Goal: Task Accomplishment & Management: Use online tool/utility

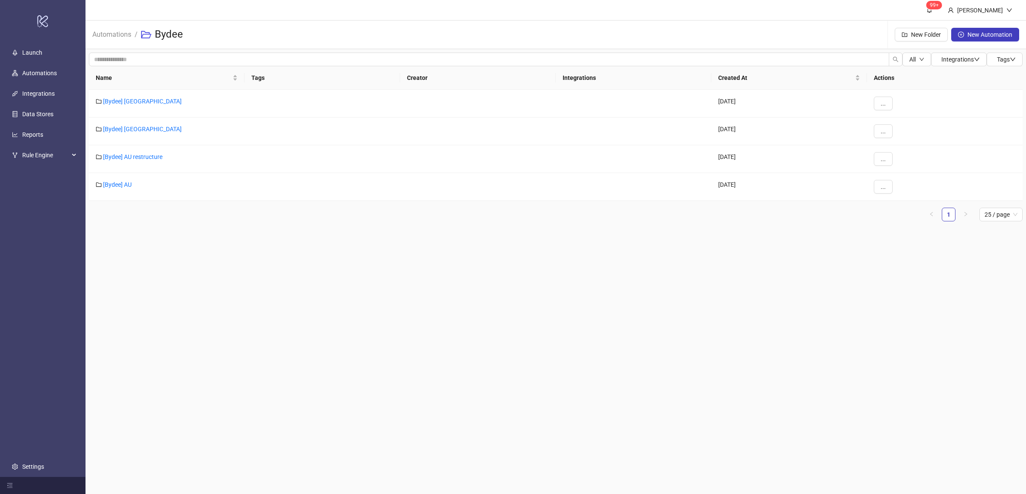
click at [247, 247] on main "99+ [PERSON_NAME] Automations / Bydee New Folder New Automation All Integration…" at bounding box center [555, 247] width 940 height 494
click at [122, 184] on link "[Bydee] AU" at bounding box center [117, 184] width 29 height 7
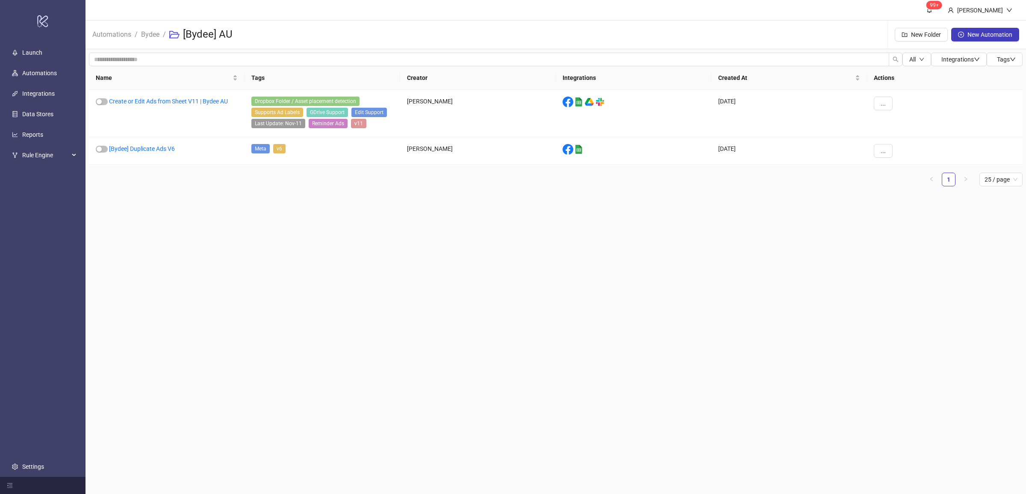
drag, startPoint x: 525, startPoint y: 238, endPoint x: 375, endPoint y: 193, distance: 156.6
click at [524, 238] on main "99+ [PERSON_NAME] Automations / Bydee / [Bydee] AU New Folder New Automation Al…" at bounding box center [555, 247] width 940 height 494
click at [156, 146] on link "[Bydee] Duplicate Ads V6" at bounding box center [142, 148] width 66 height 7
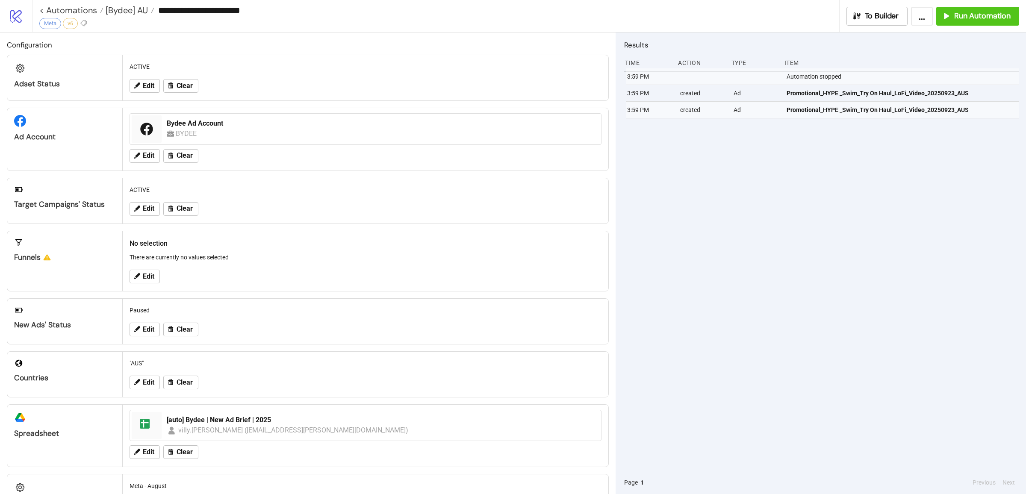
click at [820, 272] on div "3:59 PM Automation stopped 3:59 PM created Ad Promotional_HYPE _Swim_Try On Hau…" at bounding box center [821, 269] width 395 height 403
click at [719, 270] on div "3:59 PM Automation stopped 3:59 PM created Ad Promotional_HYPE _Swim_Try On Hau…" at bounding box center [821, 269] width 395 height 403
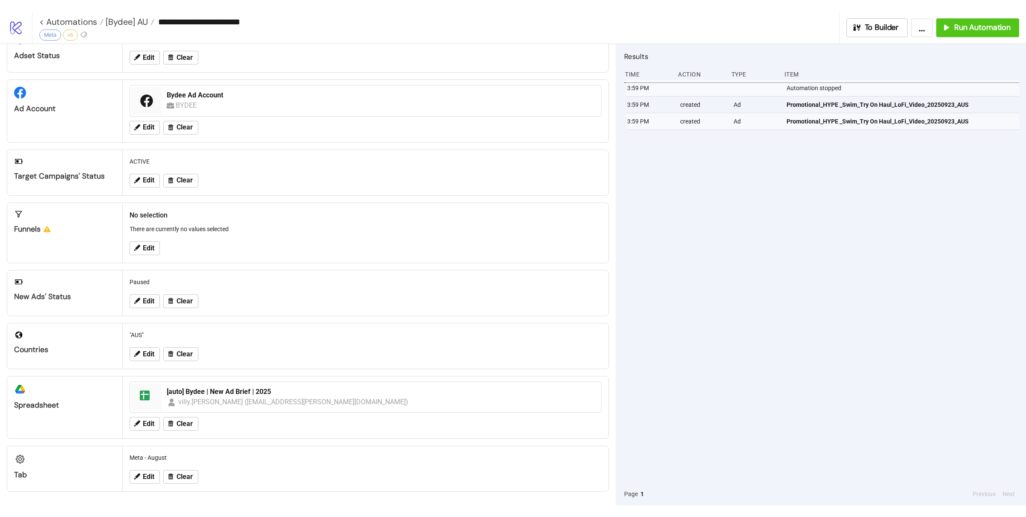
scroll to position [41, 0]
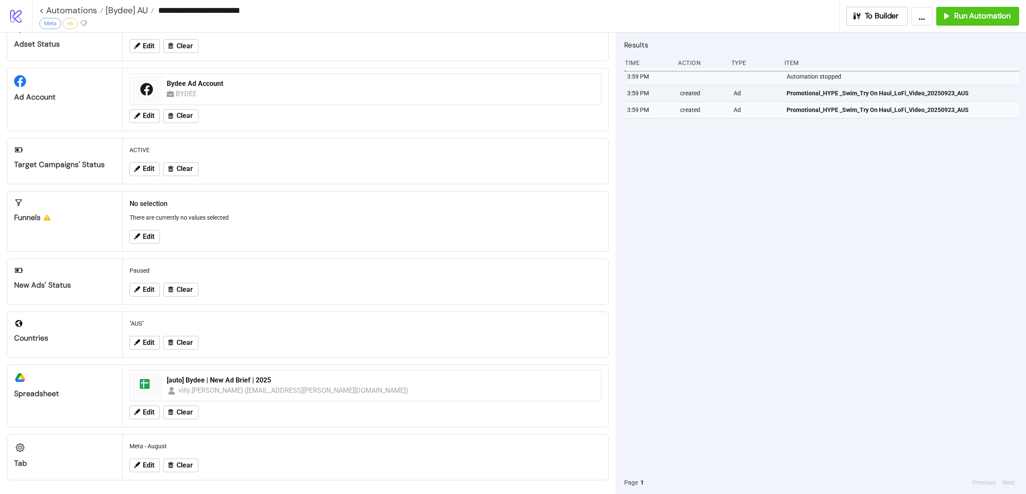
click at [758, 283] on div "3:59 PM Automation stopped 3:59 PM created Ad Promotional_HYPE _Swim_Try On Hau…" at bounding box center [821, 269] width 395 height 403
click at [820, 14] on span "Run Automation" at bounding box center [982, 16] width 56 height 10
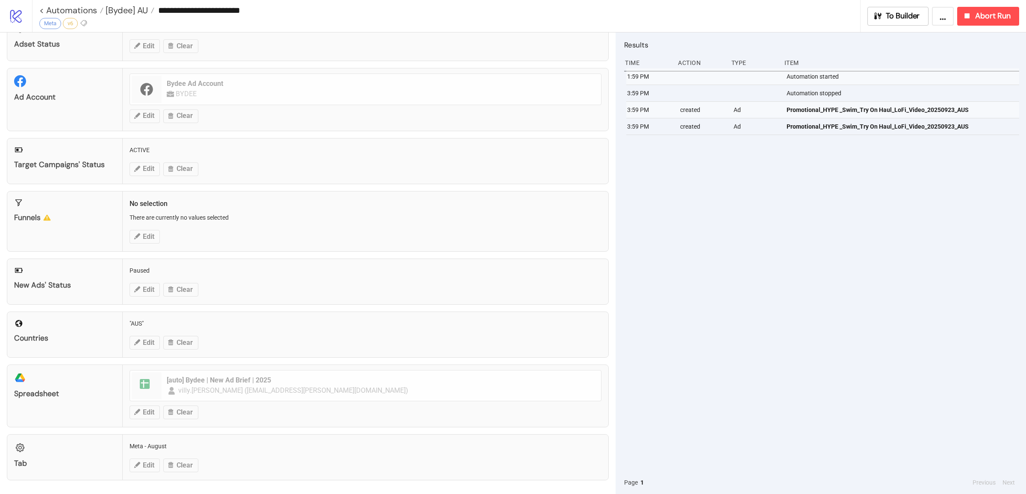
click at [820, 209] on div "1:59 PM Automation started 3:59 PM Automation stopped 3:59 PM created Ad Promot…" at bounding box center [821, 269] width 395 height 403
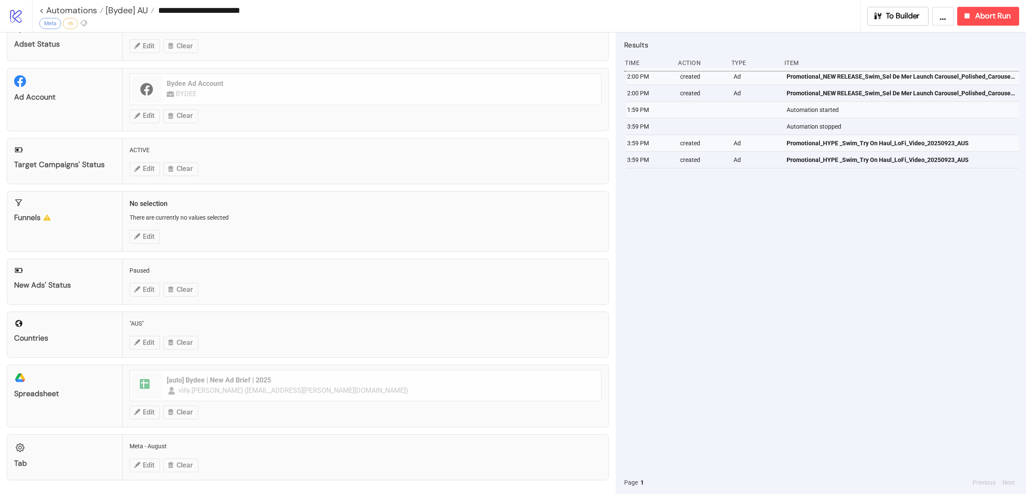
click at [810, 247] on div "2:00 PM created Ad Promotional_NEW RELEASE_Swim_Sel De Mer Launch Carousel_Poli…" at bounding box center [821, 269] width 395 height 403
click at [820, 77] on span "Promotional_NEW RELEASE_Swim_Sel De Mer Launch Carousel_Polished_Carousel - Ima…" at bounding box center [901, 76] width 229 height 9
click at [800, 242] on div "2:00 PM created Ad Promotional_NEW RELEASE_Swim_Sel De Mer Launch Carousel_Poli…" at bounding box center [821, 269] width 395 height 403
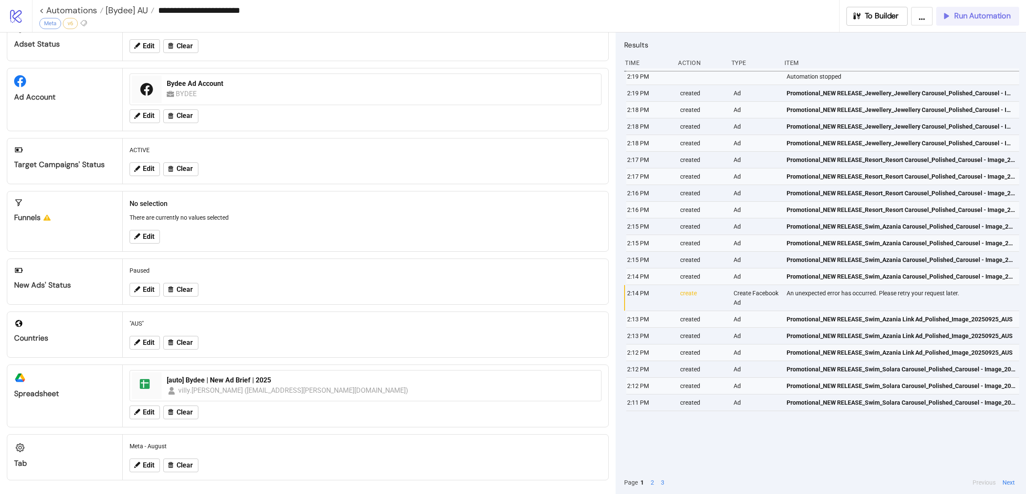
click at [820, 16] on span "Run Automation" at bounding box center [982, 16] width 56 height 10
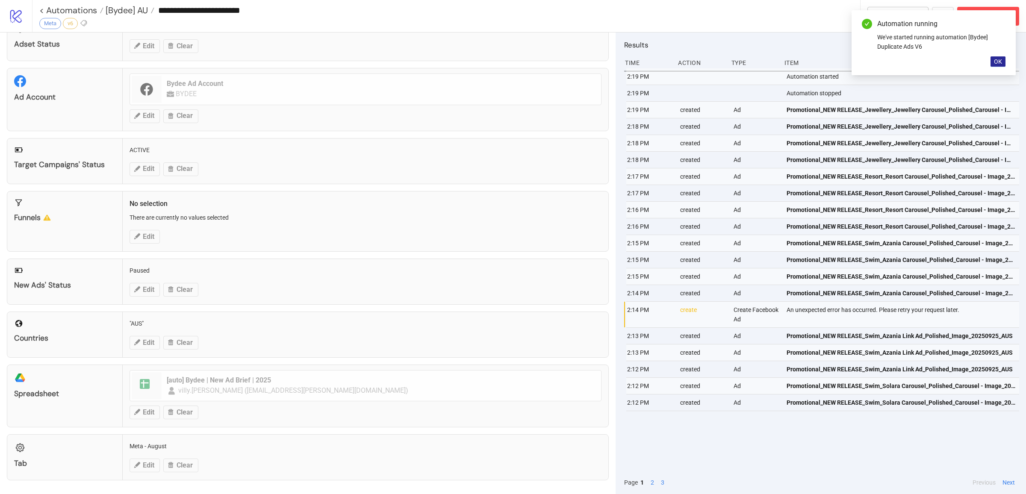
click at [820, 63] on button "OK" at bounding box center [997, 61] width 15 height 10
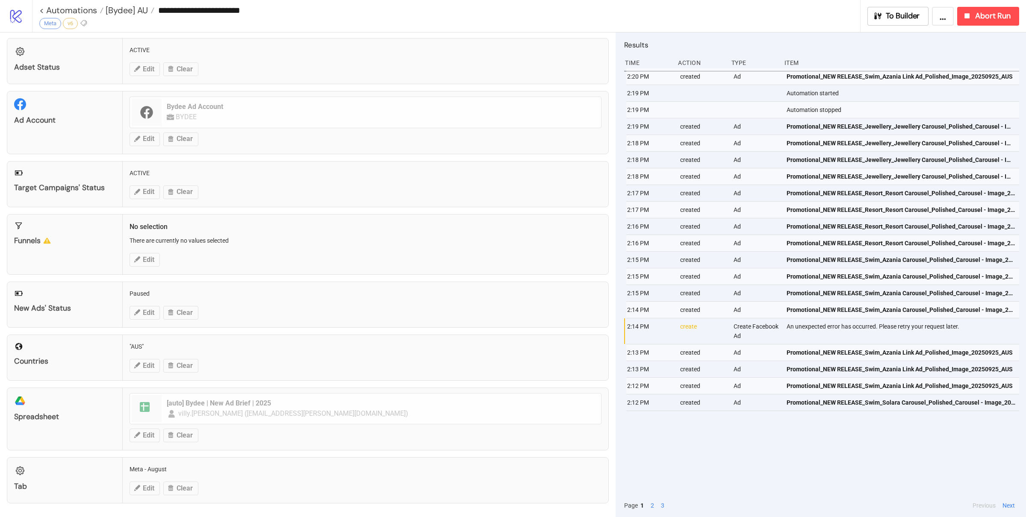
scroll to position [18, 0]
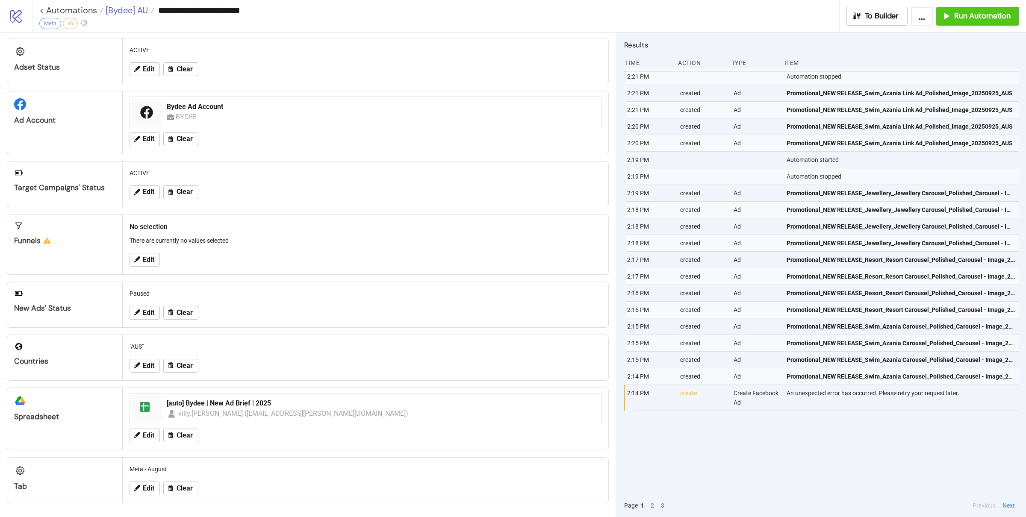
click at [133, 9] on span "[Bydee] AU" at bounding box center [125, 10] width 44 height 11
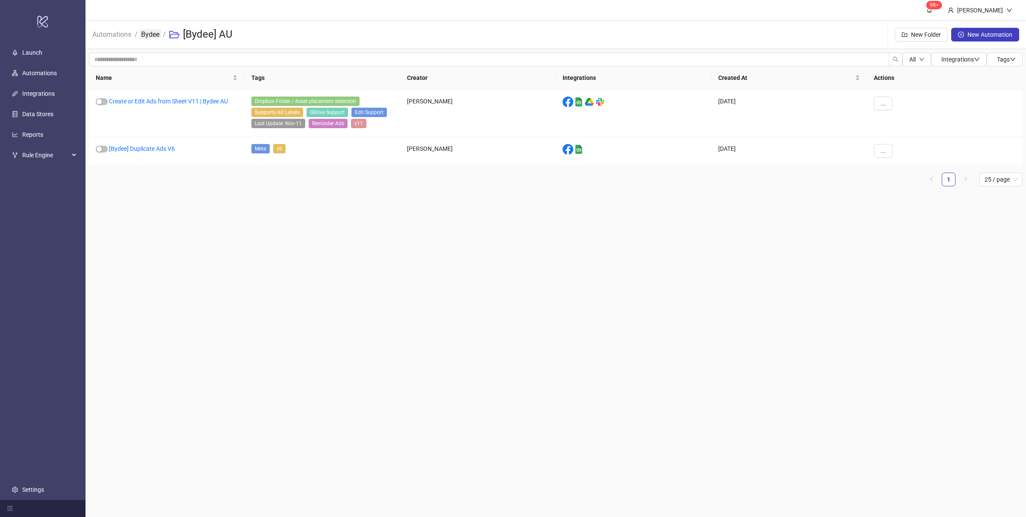
click at [144, 30] on link "Bydee" at bounding box center [150, 33] width 22 height 9
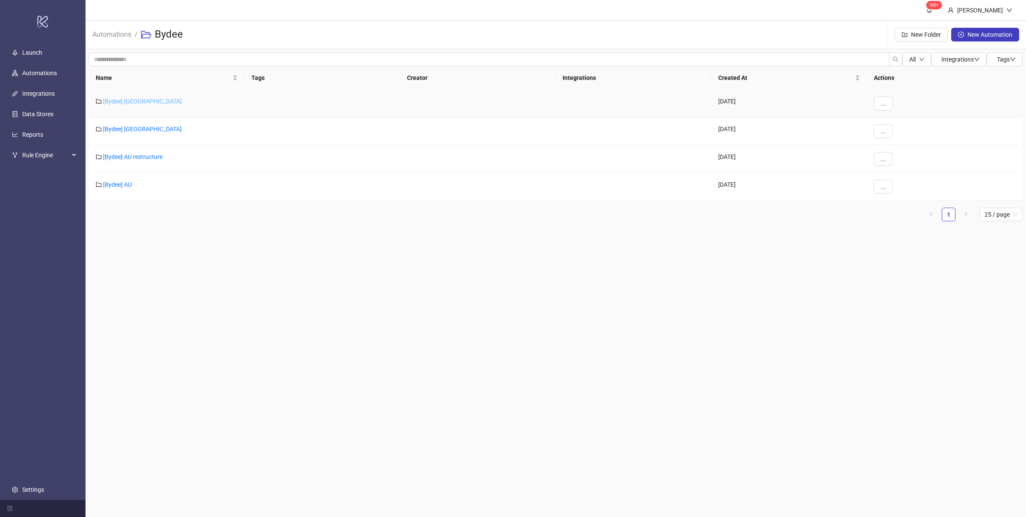
click at [120, 101] on link "[Bydee] [GEOGRAPHIC_DATA]" at bounding box center [142, 101] width 79 height 7
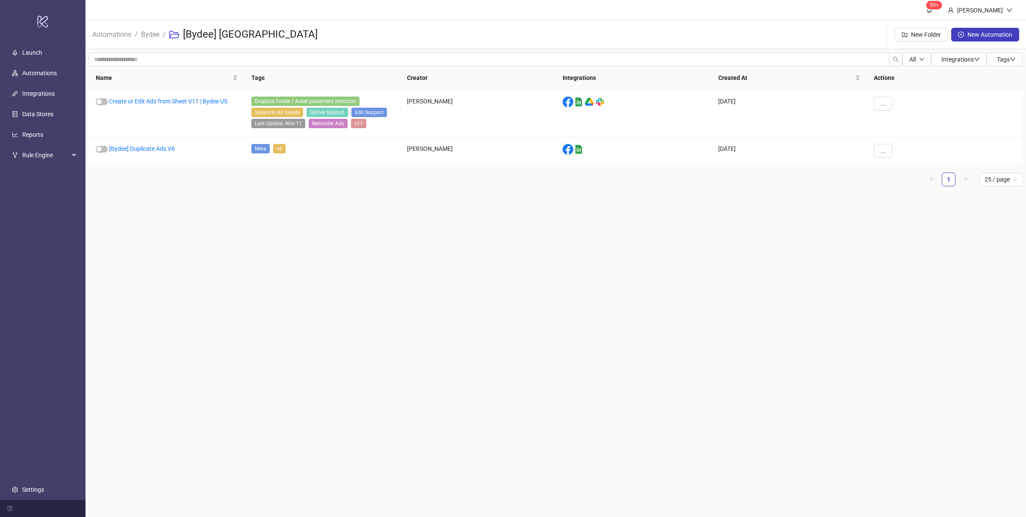
click at [207, 217] on main "99+ [PERSON_NAME] Automations / Bydee / [Bydee] US New Folder New Automation Al…" at bounding box center [555, 258] width 940 height 517
click at [161, 150] on link "[Bydee] Duplicate Ads V6" at bounding box center [142, 148] width 66 height 7
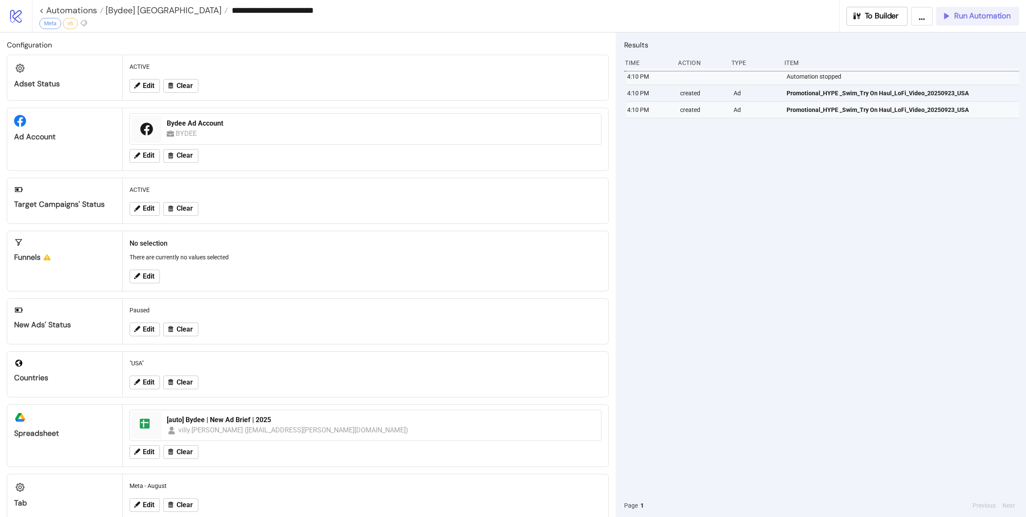
click at [820, 17] on span "Run Automation" at bounding box center [982, 16] width 56 height 10
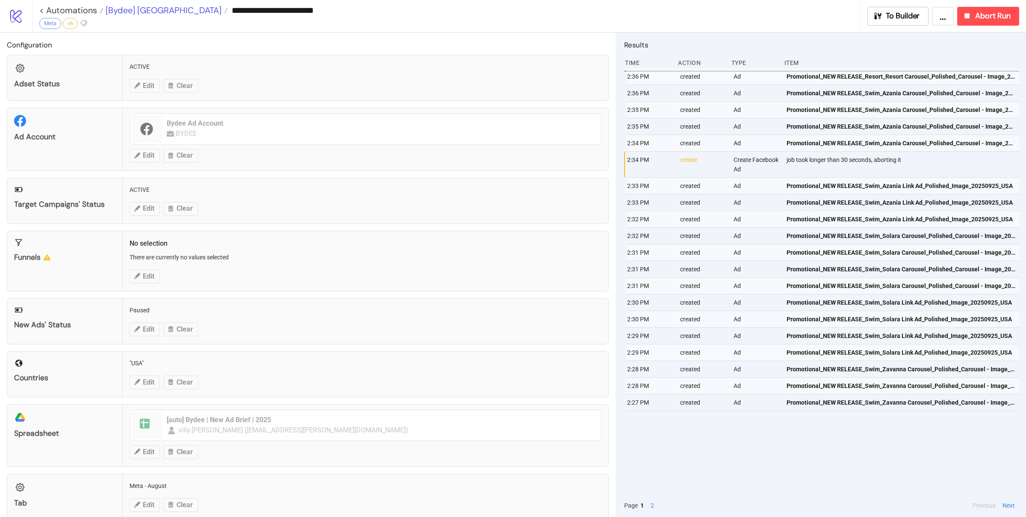
click at [127, 11] on span "[Bydee] [GEOGRAPHIC_DATA]" at bounding box center [162, 10] width 118 height 11
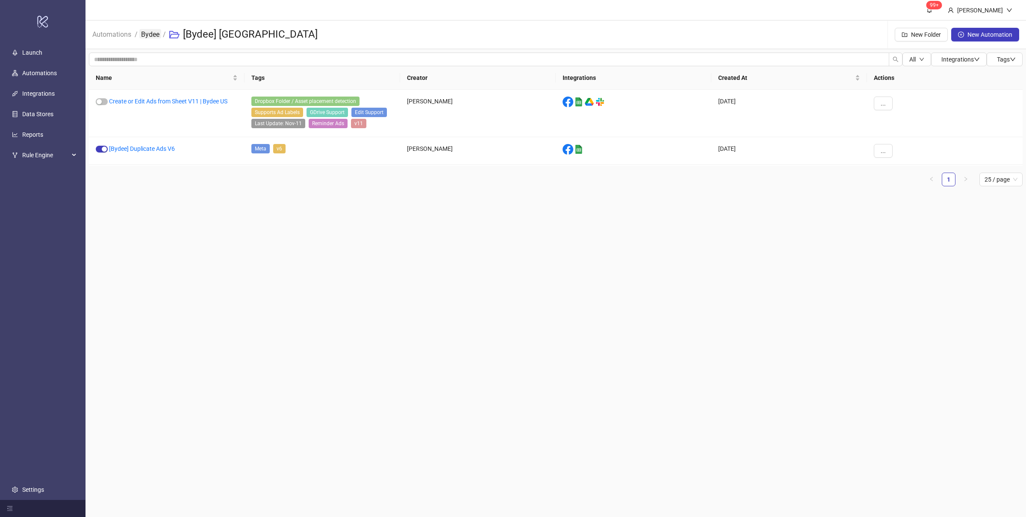
click at [147, 33] on link "Bydee" at bounding box center [150, 33] width 22 height 9
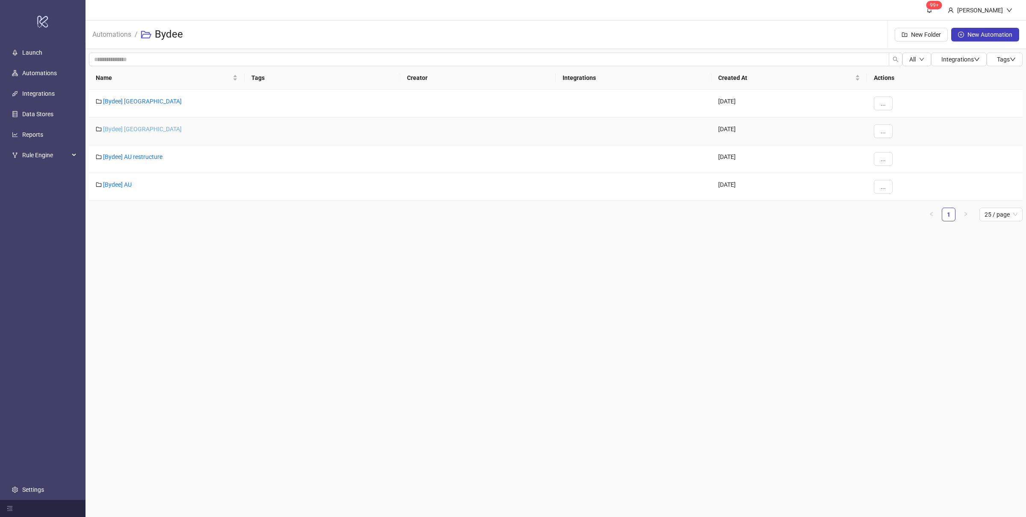
click at [124, 130] on link "[Bydee] [GEOGRAPHIC_DATA]" at bounding box center [142, 129] width 79 height 7
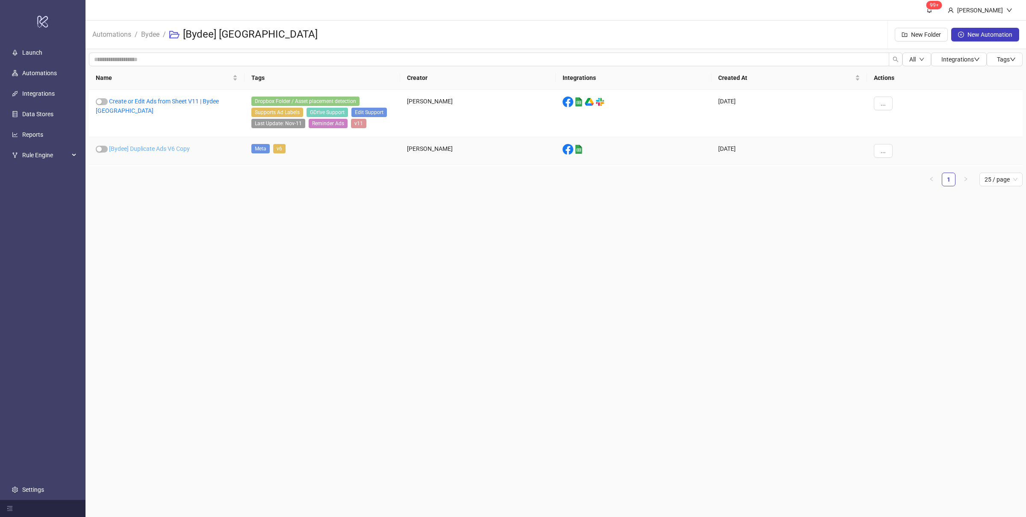
click at [161, 151] on link "[Bydee] Duplicate Ads V6 Copy" at bounding box center [149, 148] width 81 height 7
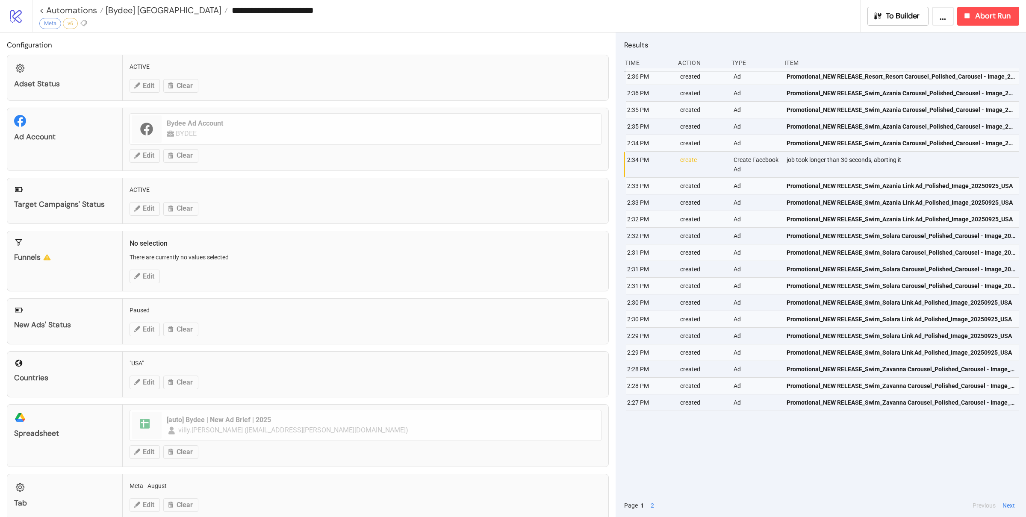
type input "**********"
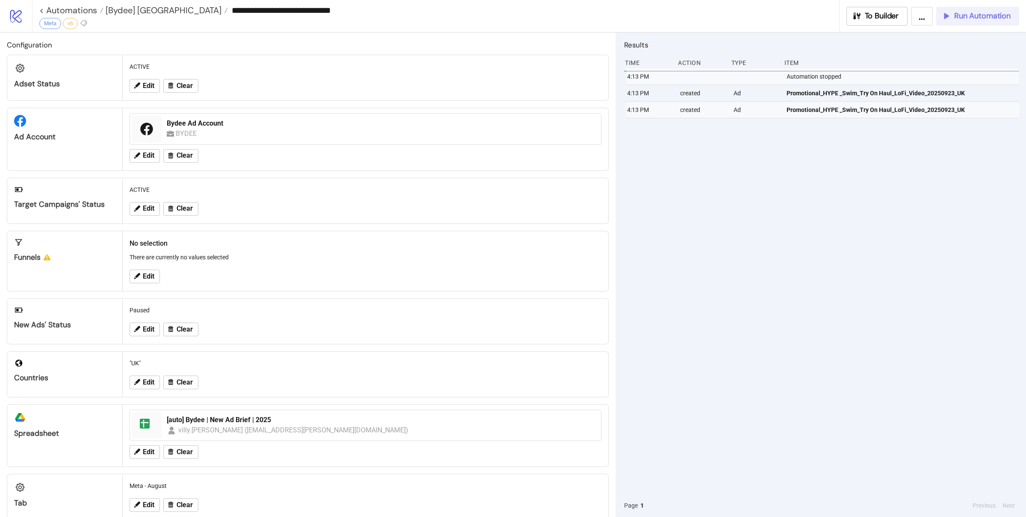
click at [820, 18] on span "Run Automation" at bounding box center [982, 16] width 56 height 10
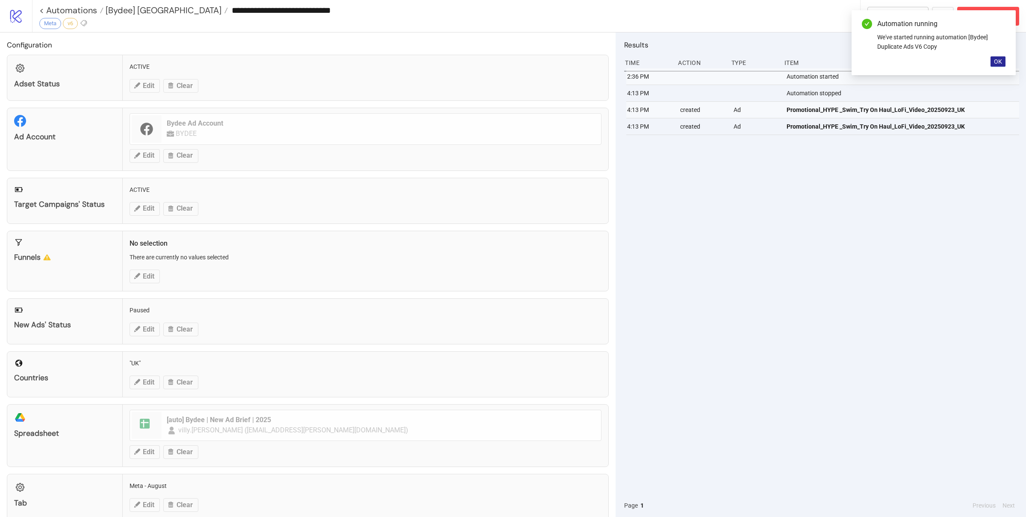
click at [820, 63] on button "OK" at bounding box center [997, 61] width 15 height 10
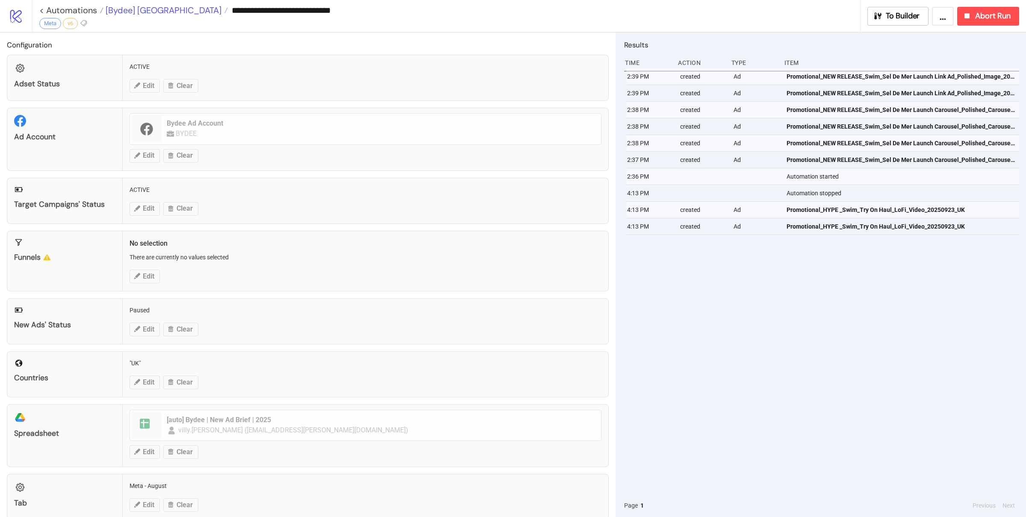
click at [117, 12] on span "[Bydee] [GEOGRAPHIC_DATA]" at bounding box center [162, 10] width 118 height 11
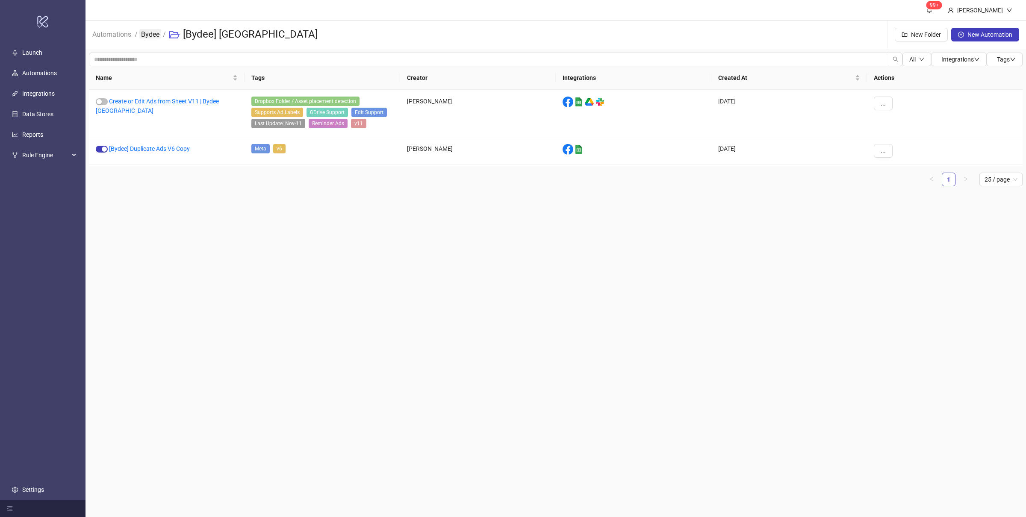
click at [153, 35] on link "Bydee" at bounding box center [150, 33] width 22 height 9
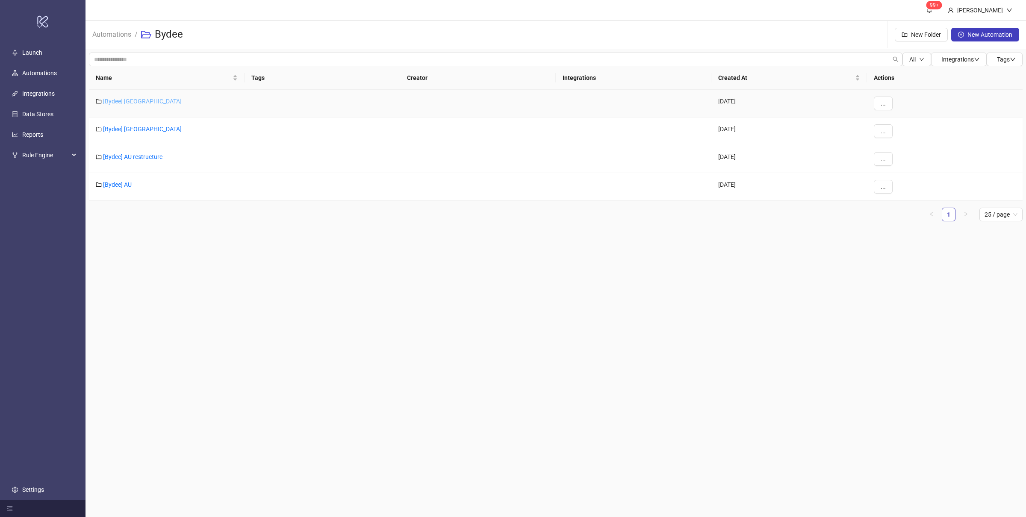
click at [124, 102] on link "[Bydee] [GEOGRAPHIC_DATA]" at bounding box center [142, 101] width 79 height 7
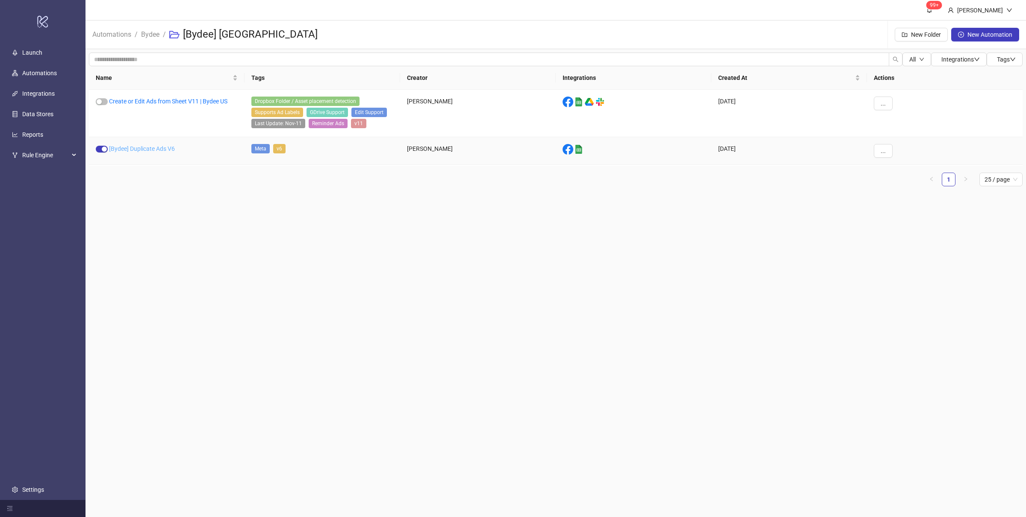
click at [160, 147] on link "[Bydee] Duplicate Ads V6" at bounding box center [142, 148] width 66 height 7
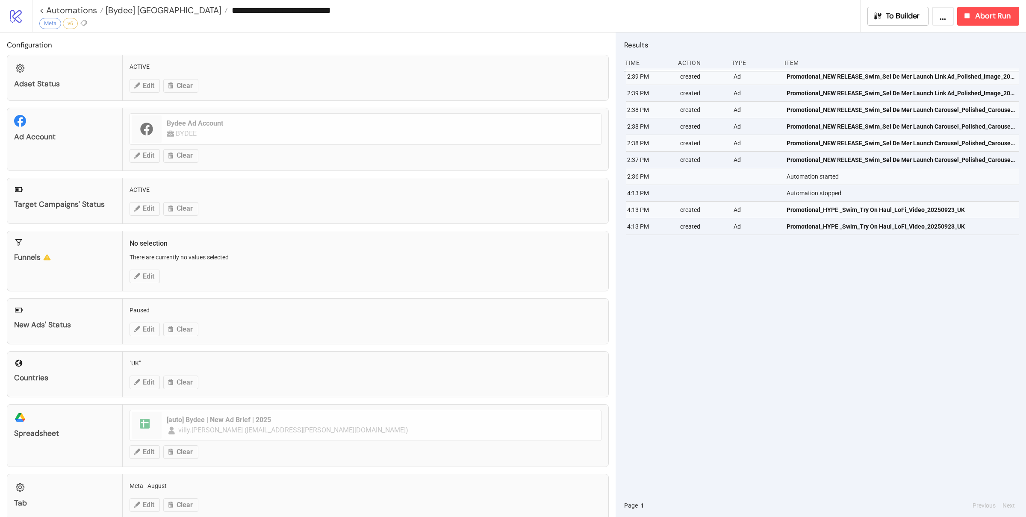
type input "**********"
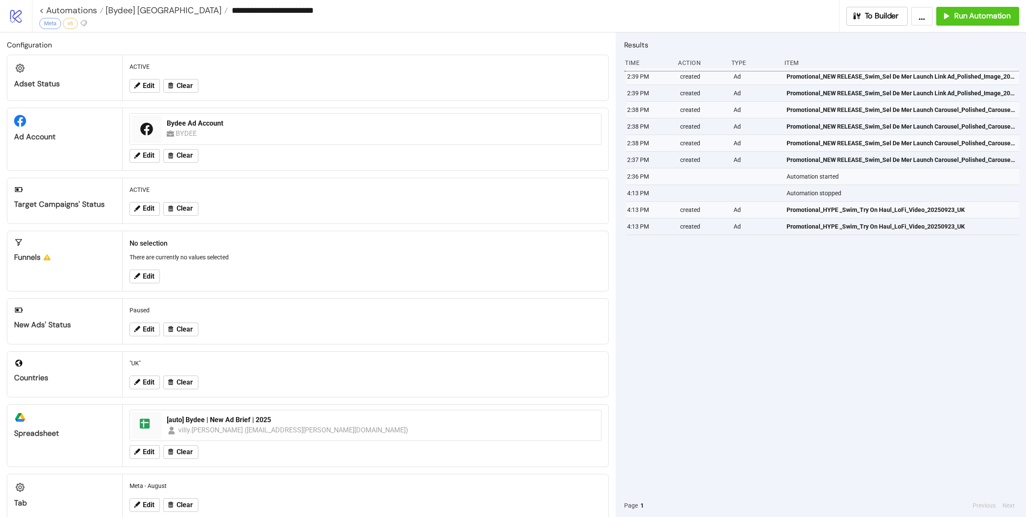
click at [820, 327] on div "2:39 PM created Ad Promotional_NEW RELEASE_Swim_Sel De Mer Launch Link Ad_Polis…" at bounding box center [821, 281] width 395 height 426
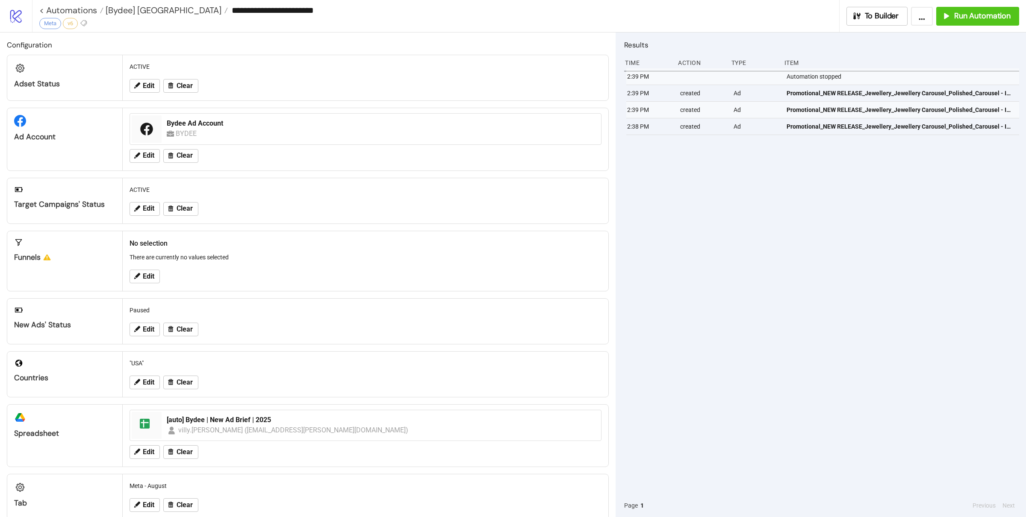
click at [820, 333] on div "2:39 PM Automation stopped 2:39 PM created Ad Promotional_NEW RELEASE_Jewellery…" at bounding box center [821, 281] width 395 height 426
click at [820, 18] on span "Run Automation" at bounding box center [982, 16] width 56 height 10
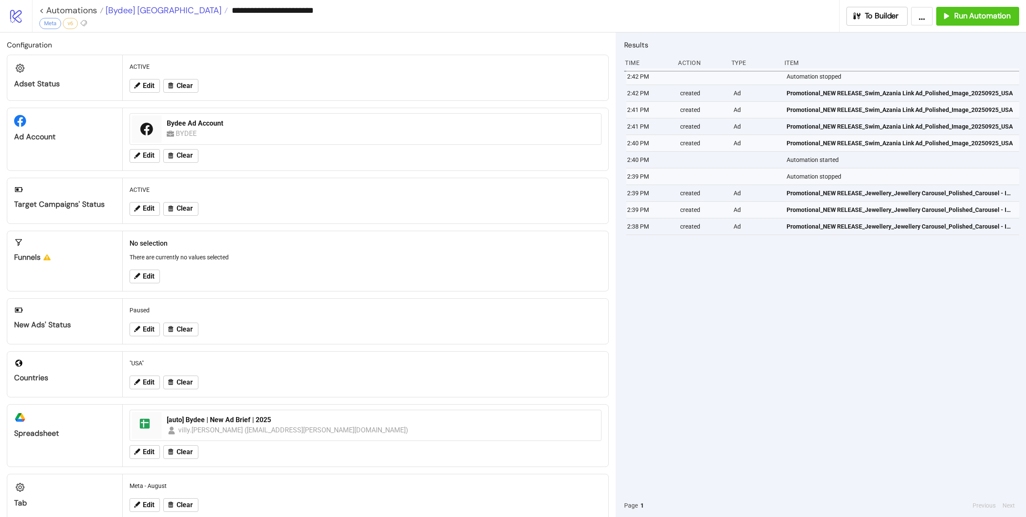
click at [131, 15] on span "[Bydee] [GEOGRAPHIC_DATA]" at bounding box center [162, 10] width 118 height 11
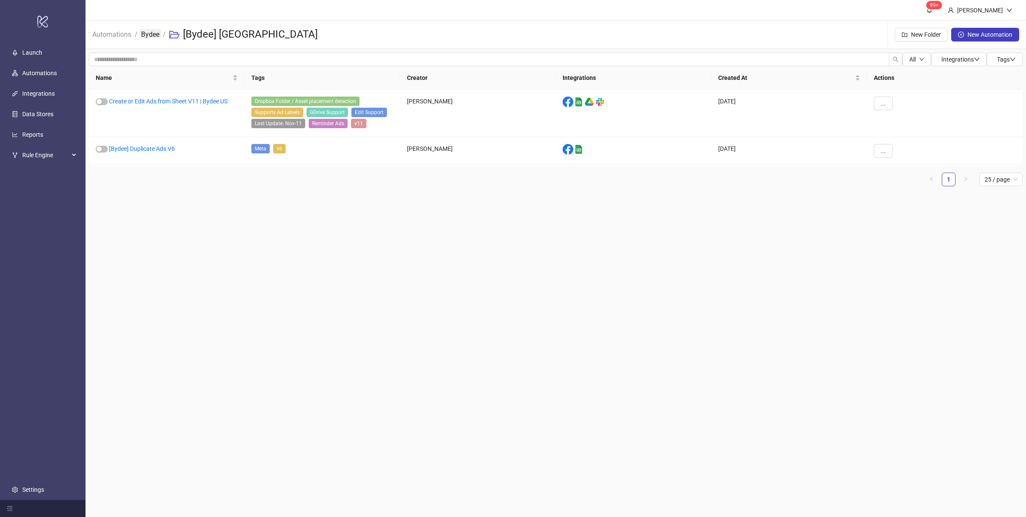
click at [149, 35] on link "Bydee" at bounding box center [150, 33] width 22 height 9
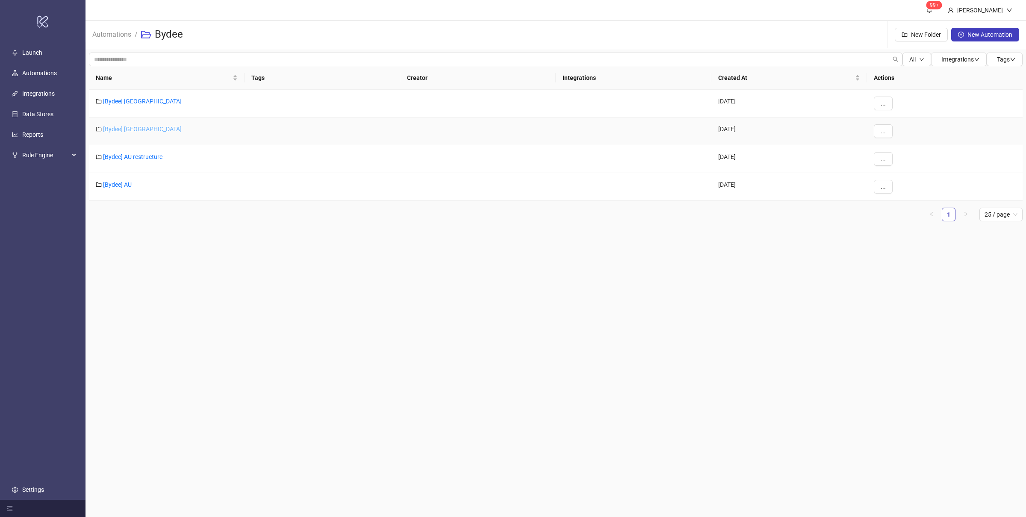
click at [127, 131] on link "[Bydee] [GEOGRAPHIC_DATA]" at bounding box center [142, 129] width 79 height 7
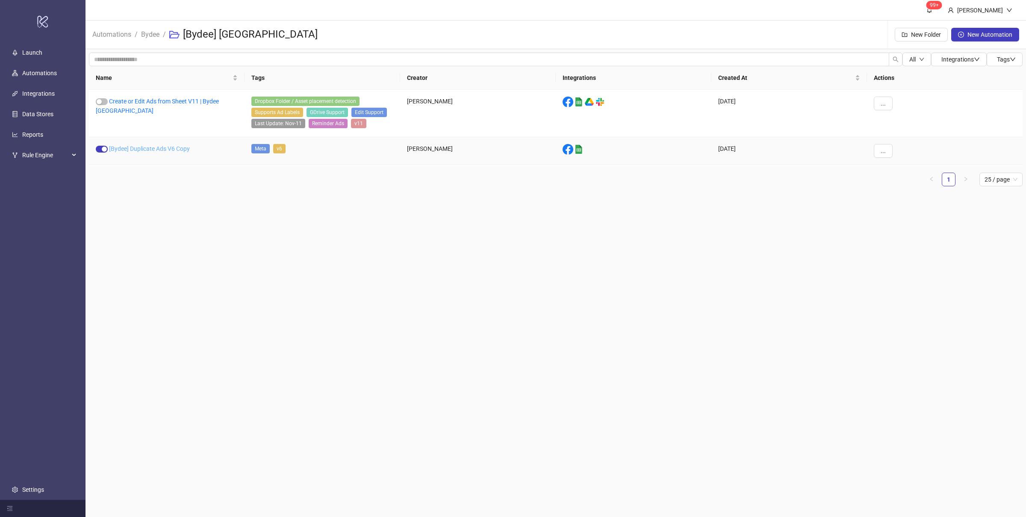
click at [165, 148] on link "[Bydee] Duplicate Ads V6 Copy" at bounding box center [149, 148] width 81 height 7
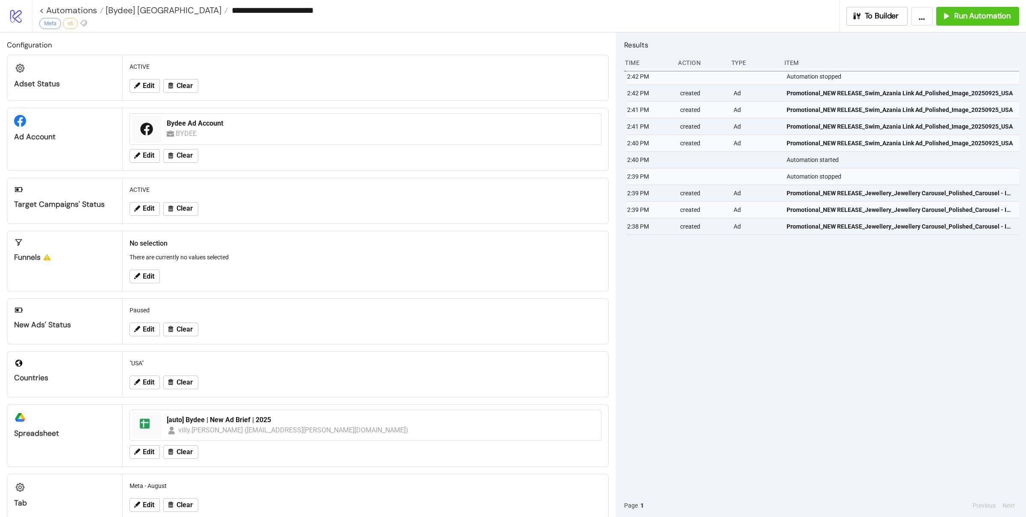
type input "**********"
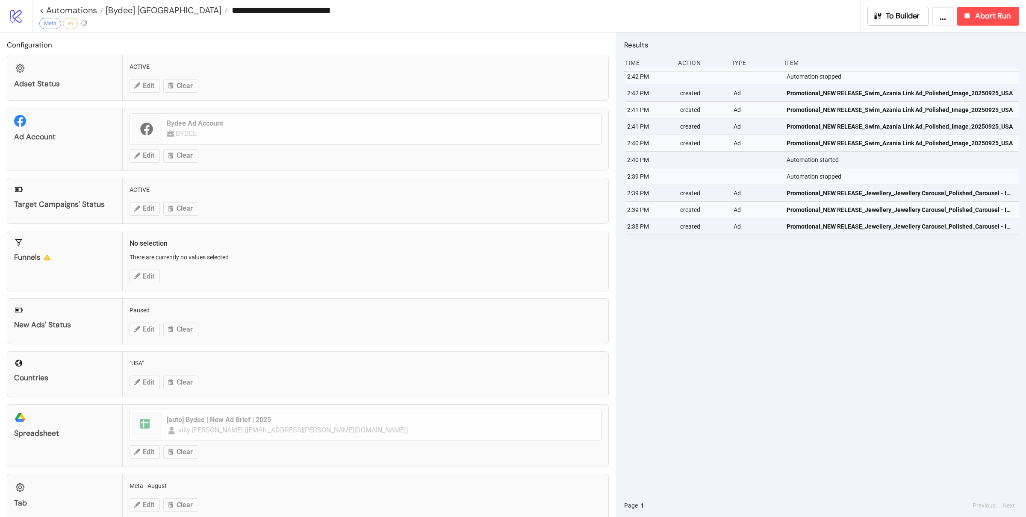
click at [790, 304] on div "2:42 PM Automation stopped 2:42 PM created Ad Promotional_NEW RELEASE_Swim_Azan…" at bounding box center [821, 281] width 395 height 426
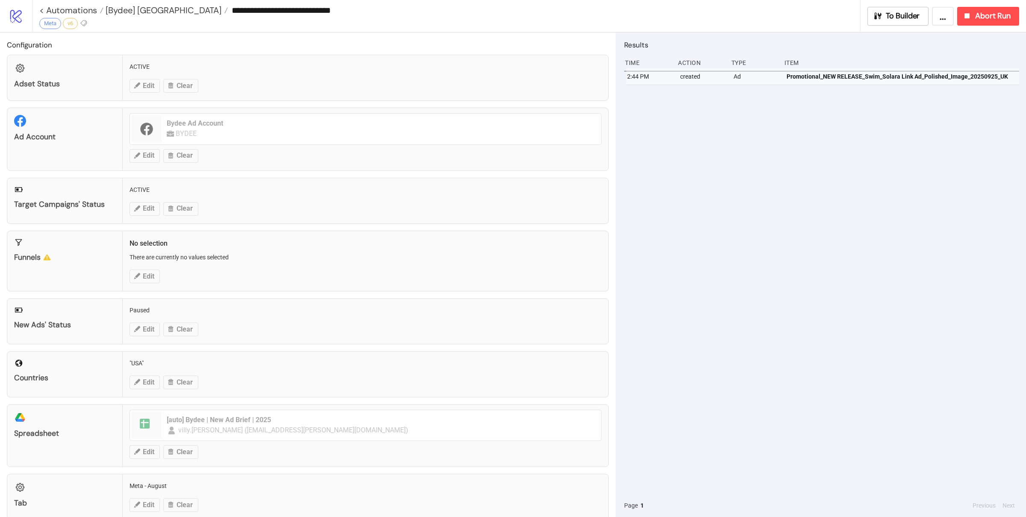
click at [820, 313] on div "2:44 PM created Ad Promotional_NEW RELEASE_Swim_Solara Link Ad_Polished_Image_2…" at bounding box center [821, 281] width 395 height 426
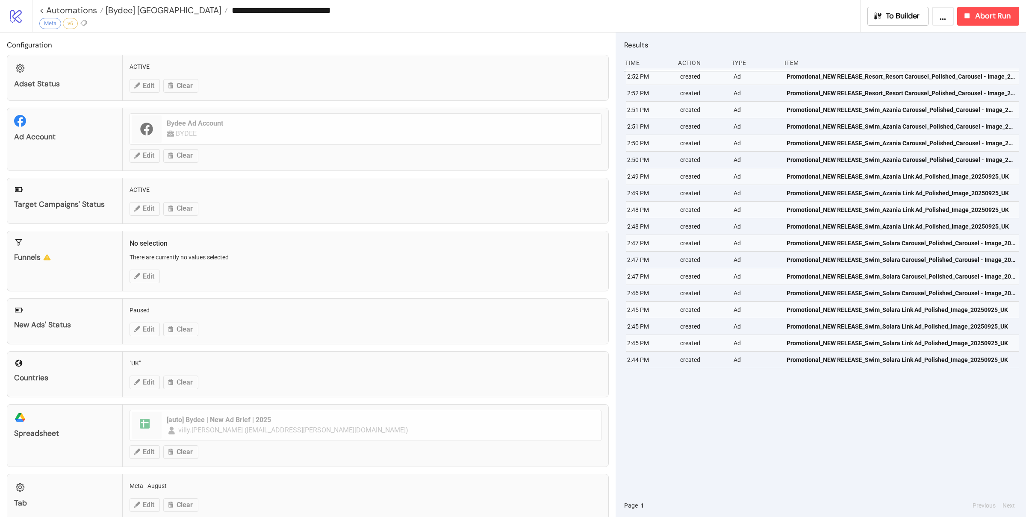
click at [805, 380] on div "2:52 PM created Ad Promotional_NEW RELEASE_Resort_Resort Carousel_Polished_Caro…" at bounding box center [821, 281] width 395 height 426
